Goal: Find specific page/section: Find specific page/section

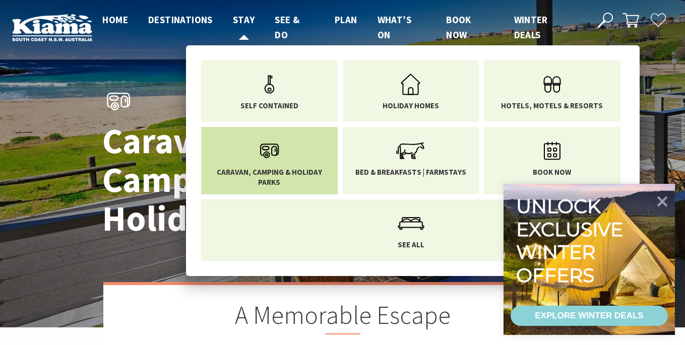
click at [282, 165] on icon "Main Menu" at bounding box center [269, 151] width 33 height 33
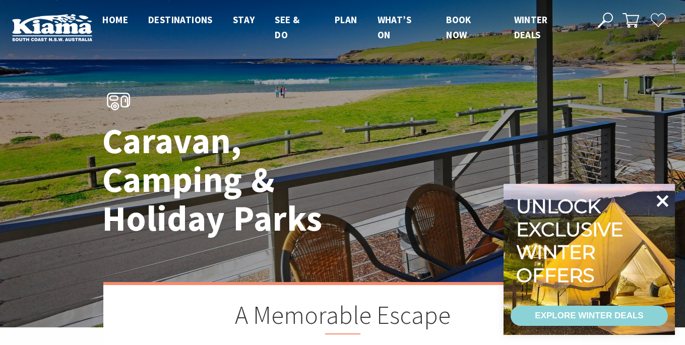
click at [665, 211] on icon at bounding box center [662, 201] width 24 height 24
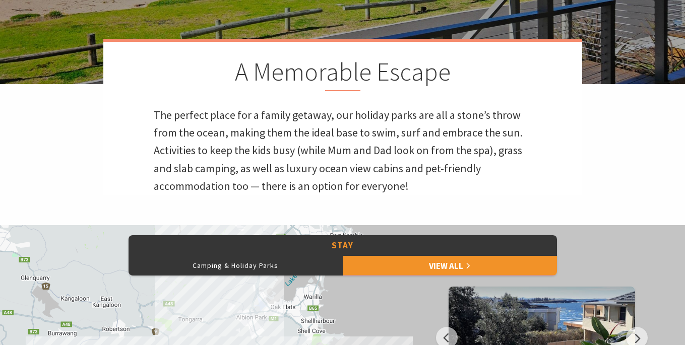
scroll to position [242, 0]
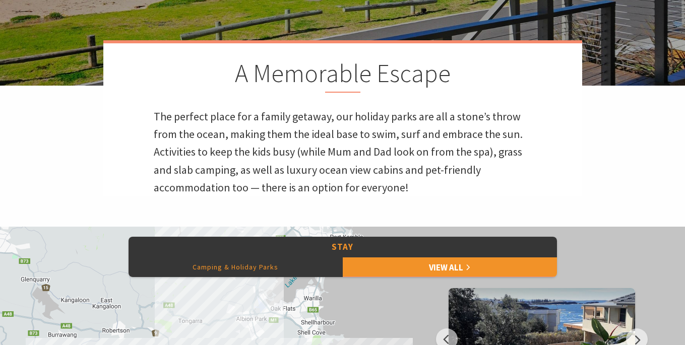
click at [285, 267] on button "Camping & Holiday Parks" at bounding box center [235, 267] width 214 height 20
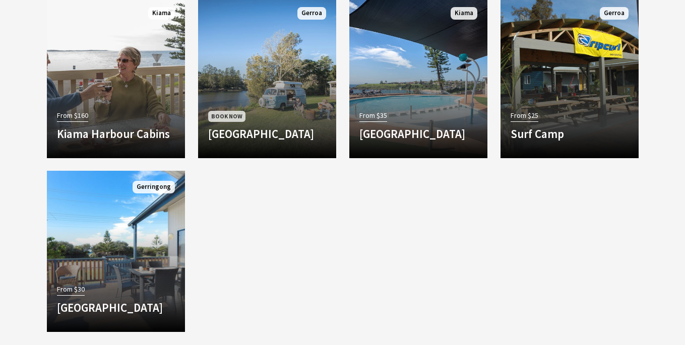
scroll to position [1068, 0]
